Goal: Learn about a topic

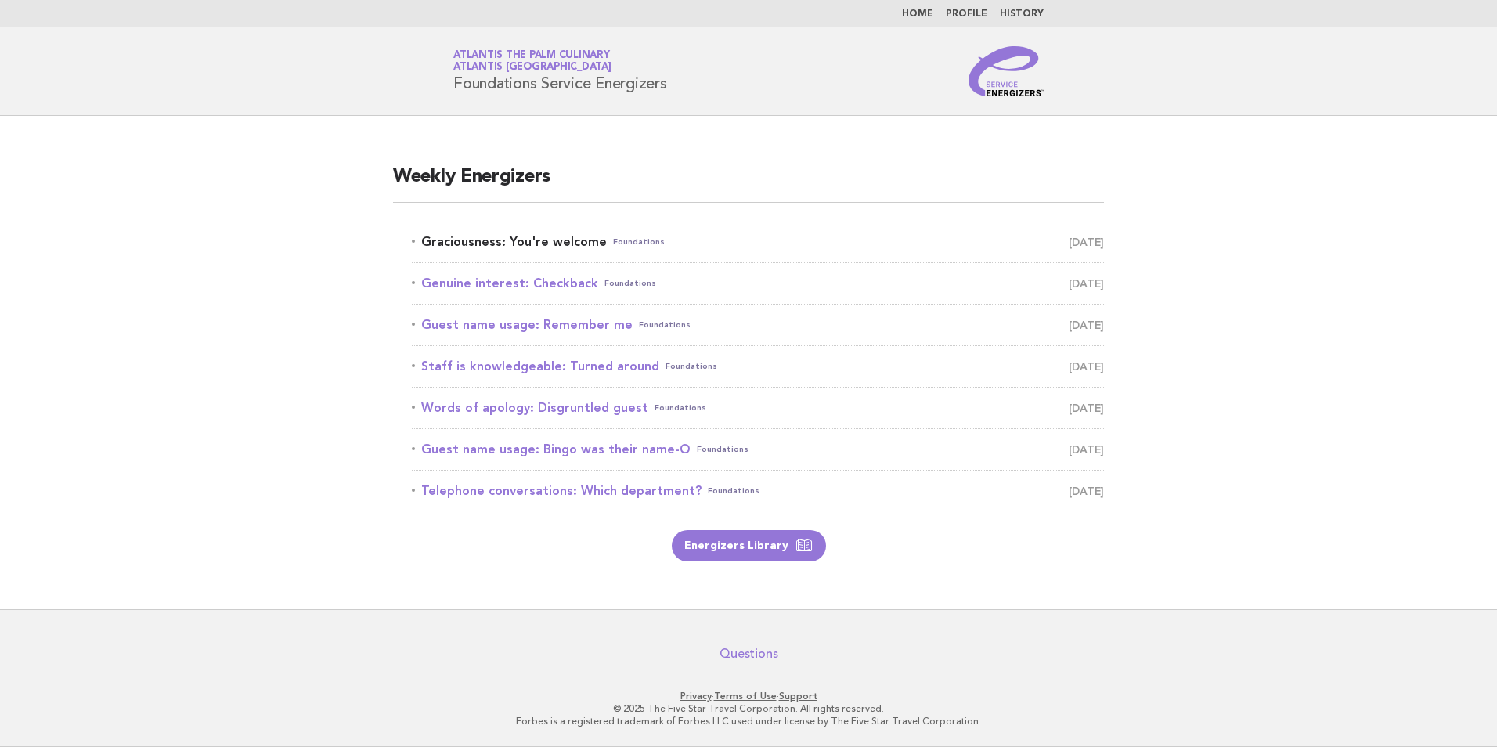
click at [474, 245] on link "Graciousness: You're welcome Foundations October 7" at bounding box center [758, 242] width 692 height 22
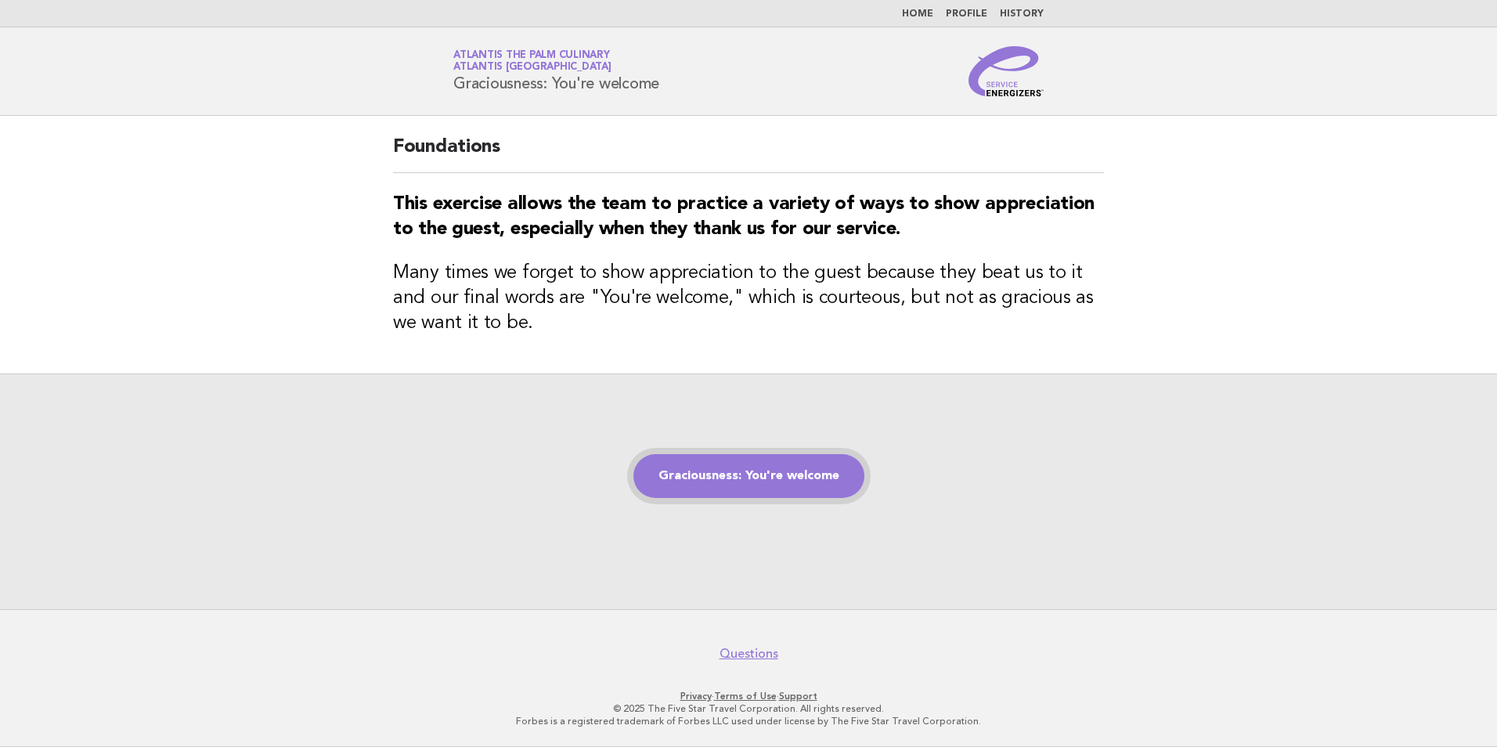
click at [724, 475] on link "Graciousness: You're welcome" at bounding box center [748, 476] width 231 height 44
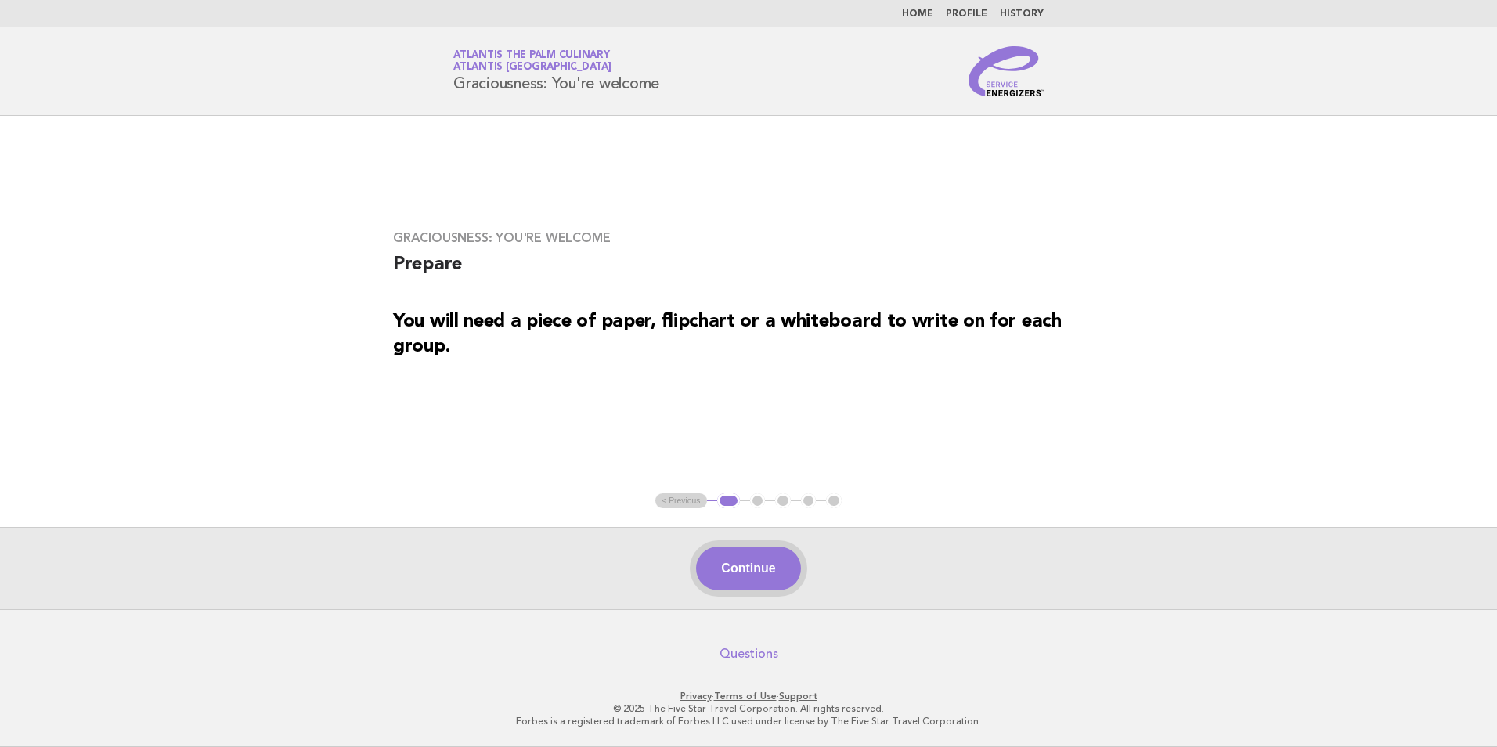
click at [741, 571] on button "Continue" at bounding box center [748, 568] width 104 height 44
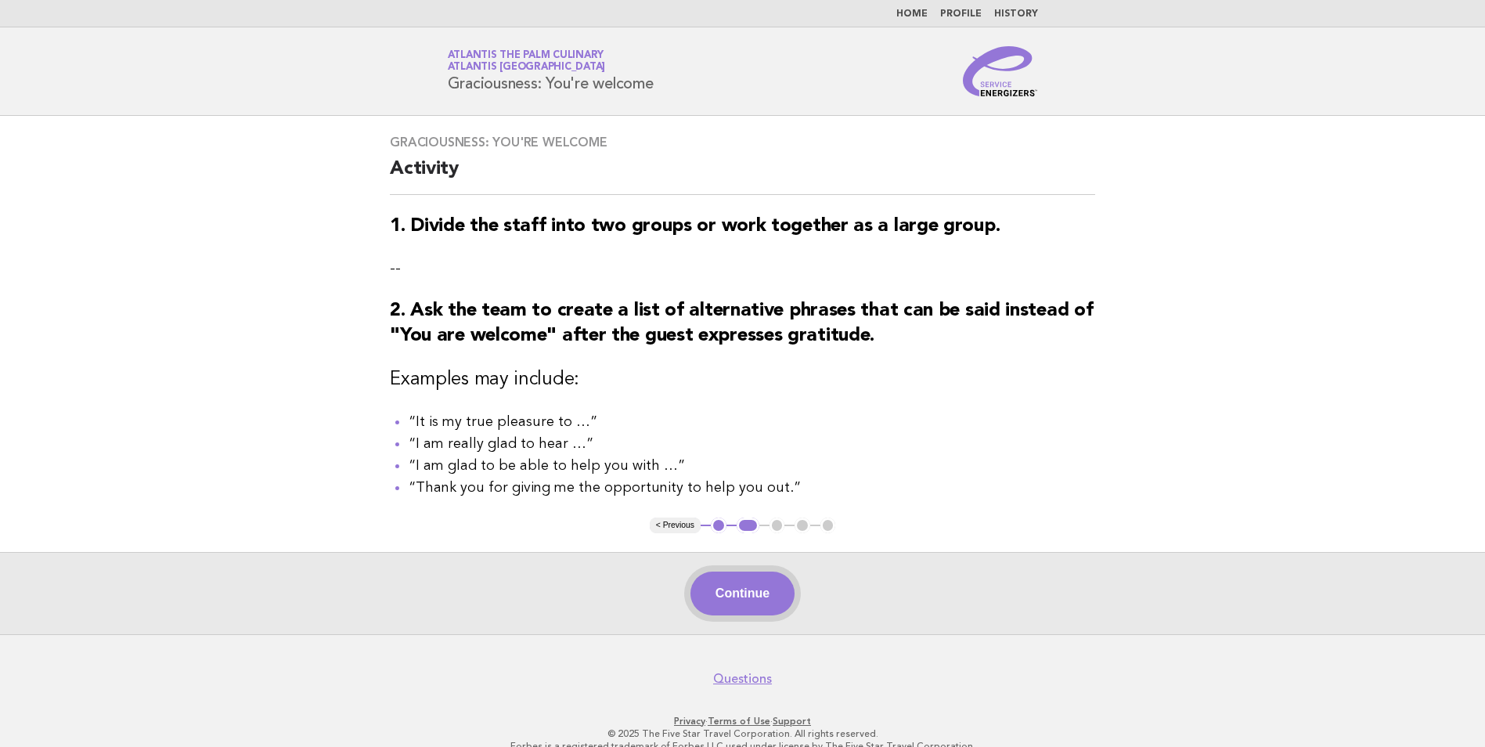
click at [756, 589] on button "Continue" at bounding box center [742, 593] width 104 height 44
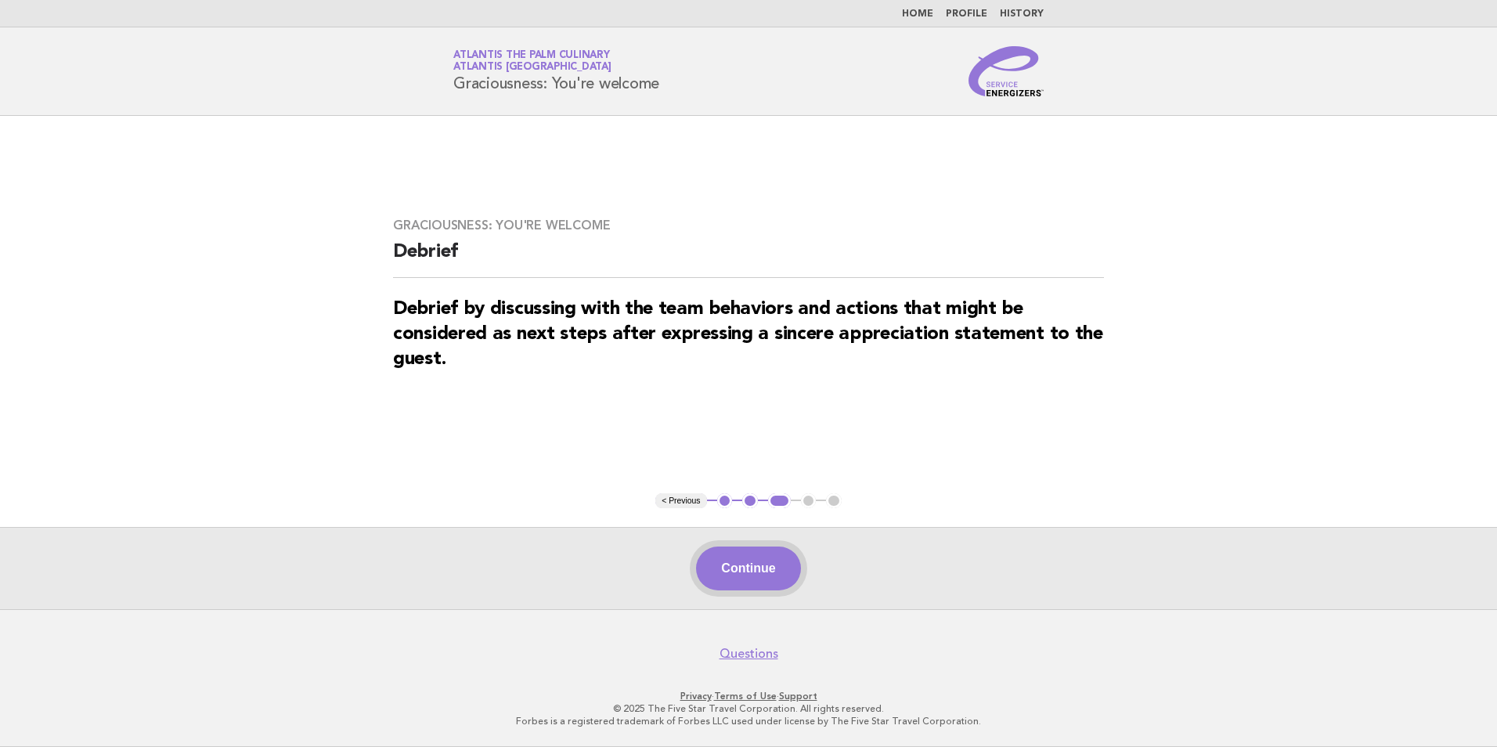
click at [767, 564] on button "Continue" at bounding box center [748, 568] width 104 height 44
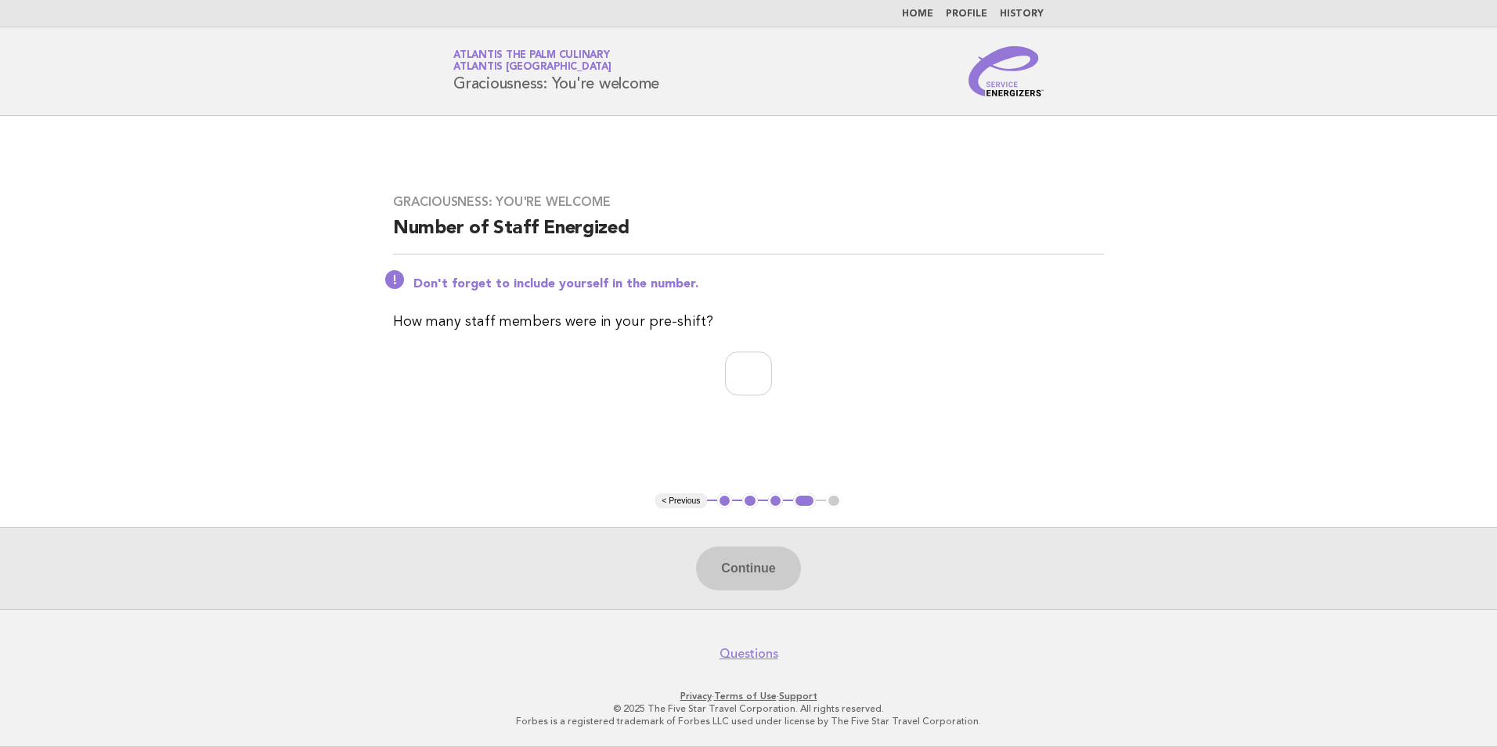
drag, startPoint x: 692, startPoint y: 373, endPoint x: 704, endPoint y: 371, distance: 12.0
click at [699, 373] on p at bounding box center [748, 373] width 711 height 44
type input "*"
click at [749, 577] on button "Continue" at bounding box center [748, 568] width 104 height 44
